Goal: Communication & Community: Answer question/provide support

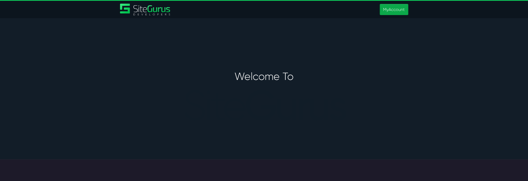
type input "[PERSON_NAME][EMAIL_ADDRESS][PERSON_NAME][DOMAIN_NAME]"
click at [399, 9] on link "MyAccount" at bounding box center [394, 9] width 28 height 11
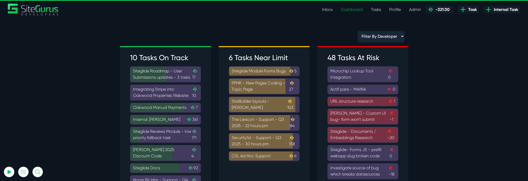
click at [325, 8] on link "Inbox" at bounding box center [327, 9] width 19 height 10
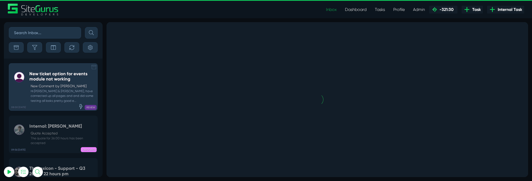
click at [48, 91] on small "Hi [PERSON_NAME] & [PERSON_NAME], have connected up all pages and and did some …" at bounding box center [62, 96] width 66 height 14
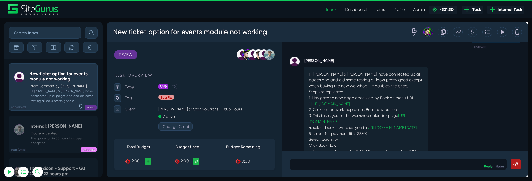
scroll to position [-64, 0]
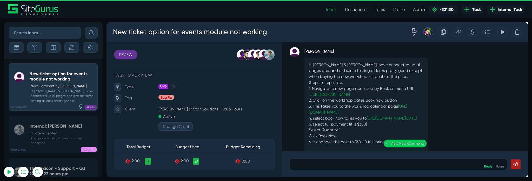
drag, startPoint x: 362, startPoint y: 91, endPoint x: 364, endPoint y: 91, distance: 2.9
drag, startPoint x: 364, startPoint y: 91, endPoint x: 347, endPoint y: 93, distance: 17.2
click at [347, 93] on p "Hi Matt & Angel, have connected up all pages and and did some testing all looks…" at bounding box center [380, 111] width 121 height 94
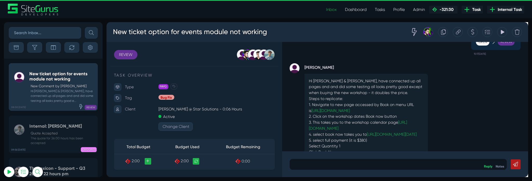
scroll to position [-91, 0]
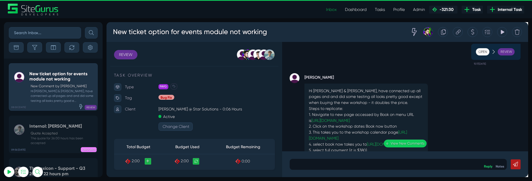
drag, startPoint x: 398, startPoint y: 95, endPoint x: 378, endPoint y: 93, distance: 20.1
click at [378, 93] on p "Hi Matt & Angel, have connected up all pages and and did some testing all looks…" at bounding box center [380, 138] width 121 height 94
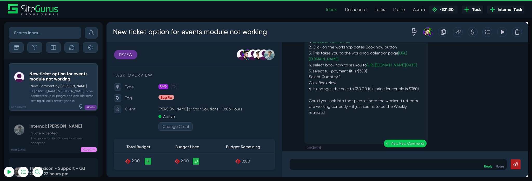
scroll to position [0, 0]
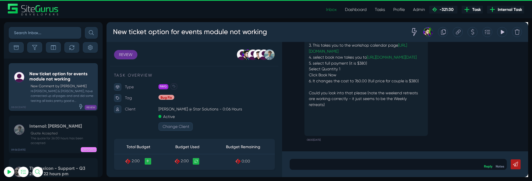
click at [405, 171] on p at bounding box center [413, 171] width 221 height 6
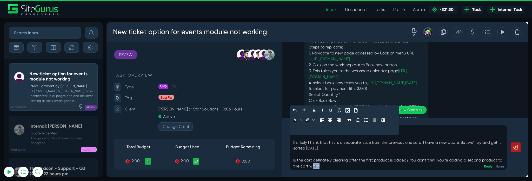
scroll to position [2, 0]
drag, startPoint x: 344, startPoint y: 172, endPoint x: 320, endPoint y: 173, distance: 24.2
click at [320, 173] on p "Hi Liz, It's likely I think that this is a separate issue from the previous one…" at bounding box center [413, 153] width 221 height 44
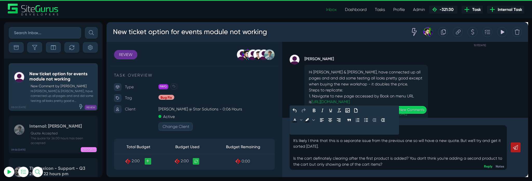
scroll to position [-108, 0]
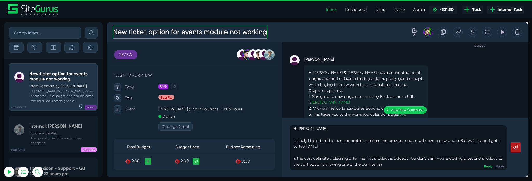
click at [115, 33] on h3 "New ticket option for events module not working" at bounding box center [194, 33] width 163 height 14
click at [402, 57] on strong "[PERSON_NAME]" at bounding box center [380, 61] width 130 height 8
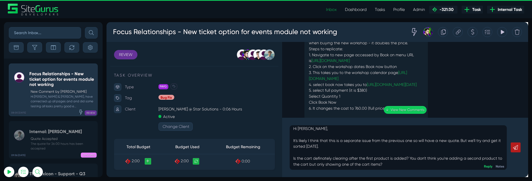
scroll to position [-62, 0]
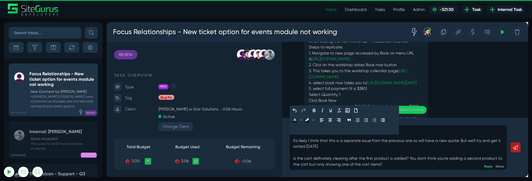
drag, startPoint x: 413, startPoint y: 169, endPoint x: 302, endPoint y: 163, distance: 110.3
click at [302, 163] on div "Hi Liz, It's likely I think that this is a separate issue from the previous one…" at bounding box center [413, 153] width 229 height 47
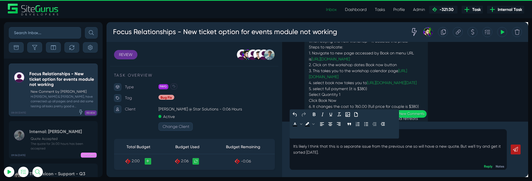
click at [477, 149] on p "Hi Liz, It's likely I think that this is a separate issue from the previous one…" at bounding box center [413, 155] width 221 height 37
click at [477, 151] on p "Hi Liz, It's likely I think that this is a separate issue from the previous one…" at bounding box center [413, 155] width 221 height 37
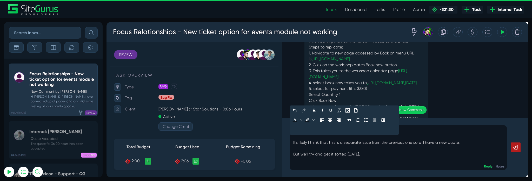
click at [492, 151] on p "Hi Liz, It's likely I think that this is a separate issue from the previous one…" at bounding box center [413, 155] width 221 height 44
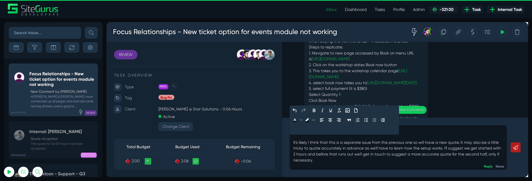
click at [433, 154] on p "Hi Liz, It's likely I think that this is a separate issue from the previous one…" at bounding box center [413, 164] width 221 height 62
type input "matt.jones@wysi.co.uk"
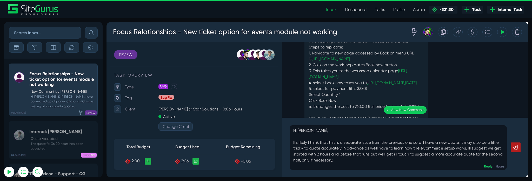
click at [532, 154] on icon at bounding box center [537, 153] width 5 height 5
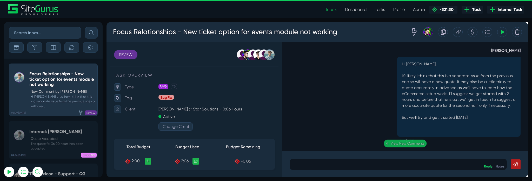
scroll to position [0, 0]
click at [491, 35] on icon at bounding box center [492, 33] width 4 height 10
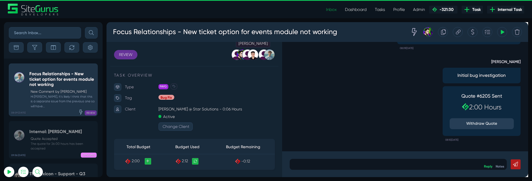
click at [261, 56] on div at bounding box center [260, 56] width 11 height 11
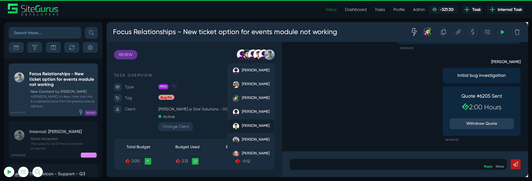
click at [256, 130] on span "[PERSON_NAME]" at bounding box center [263, 130] width 29 height 5
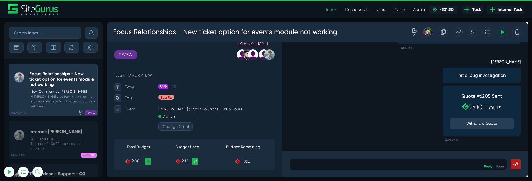
click at [265, 58] on div at bounding box center [260, 56] width 11 height 11
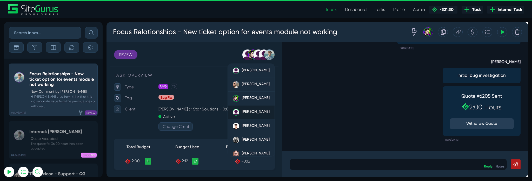
click at [250, 113] on div "[PERSON_NAME]" at bounding box center [263, 116] width 29 height 7
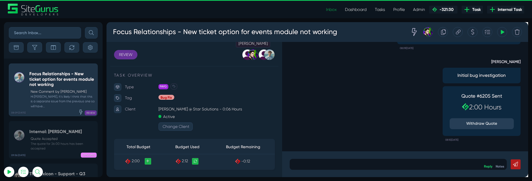
click at [260, 57] on div at bounding box center [260, 56] width 11 height 11
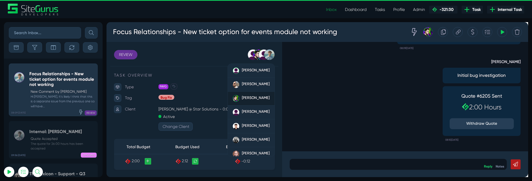
click at [255, 103] on span "[PERSON_NAME]" at bounding box center [263, 101] width 29 height 5
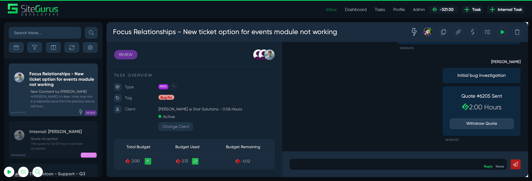
click at [359, 89] on div "Matt Jones Initial bug investigation Quote #6205 Sent 2:00 Hours Withdraw Quote…" at bounding box center [420, 102] width 243 height 96
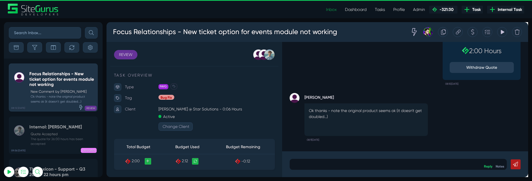
scroll to position [-2698, 0]
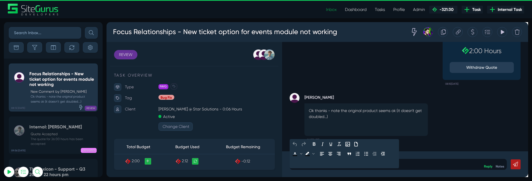
click at [354, 174] on p at bounding box center [413, 171] width 221 height 6
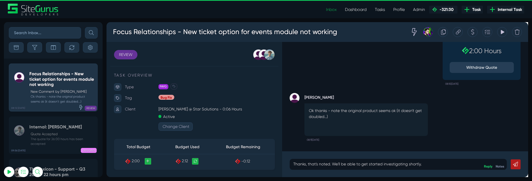
click at [532, 169] on link at bounding box center [537, 171] width 10 height 10
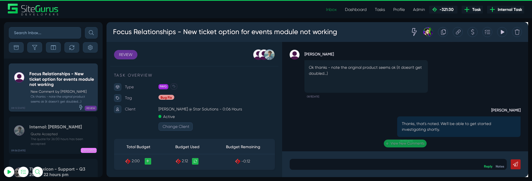
scroll to position [0, 0]
